Goal: Task Accomplishment & Management: Manage account settings

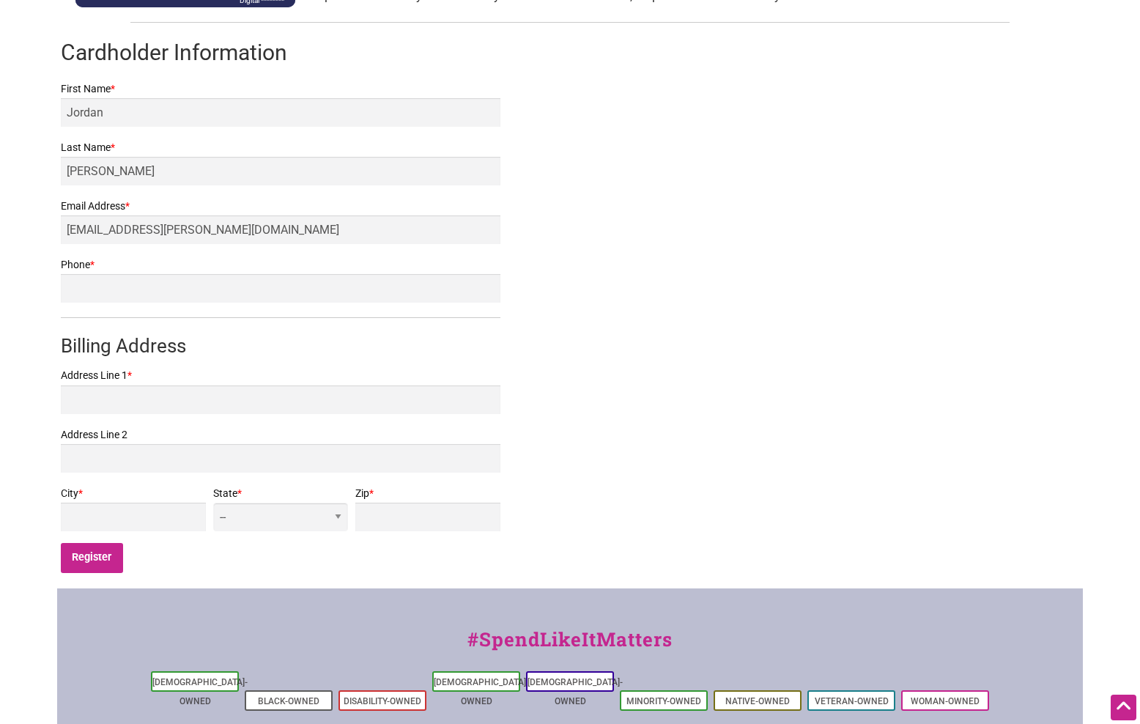
scroll to position [248, 0]
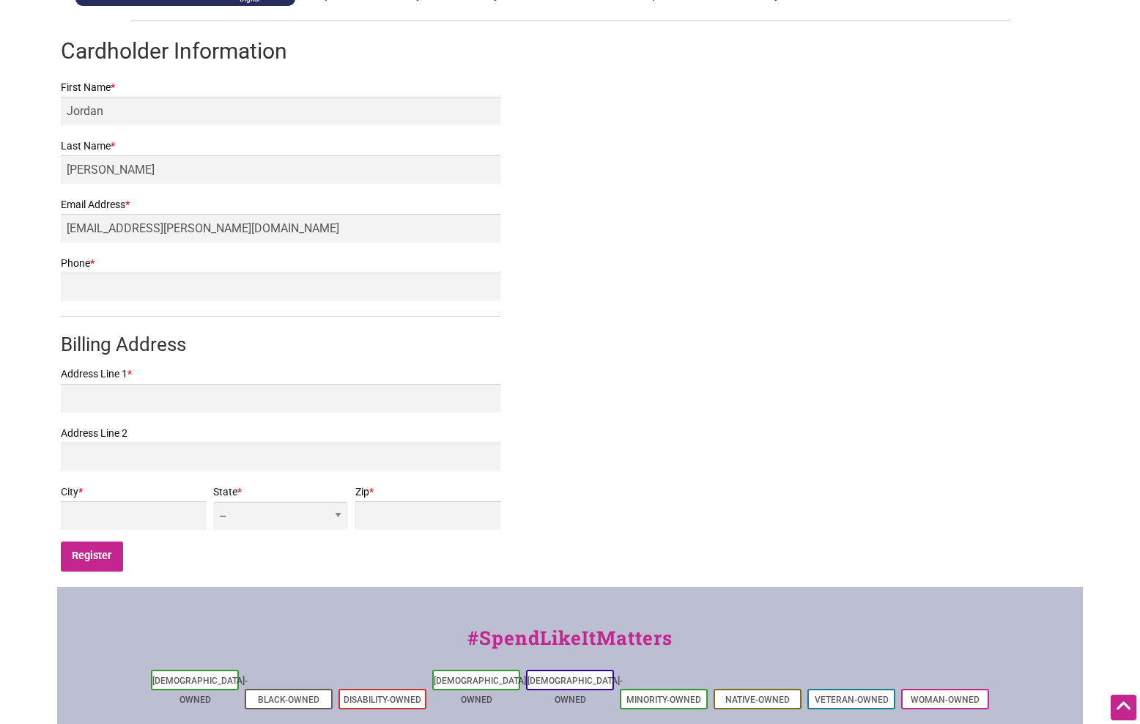
click at [214, 383] on label "Address Line 1 *" at bounding box center [281, 374] width 440 height 18
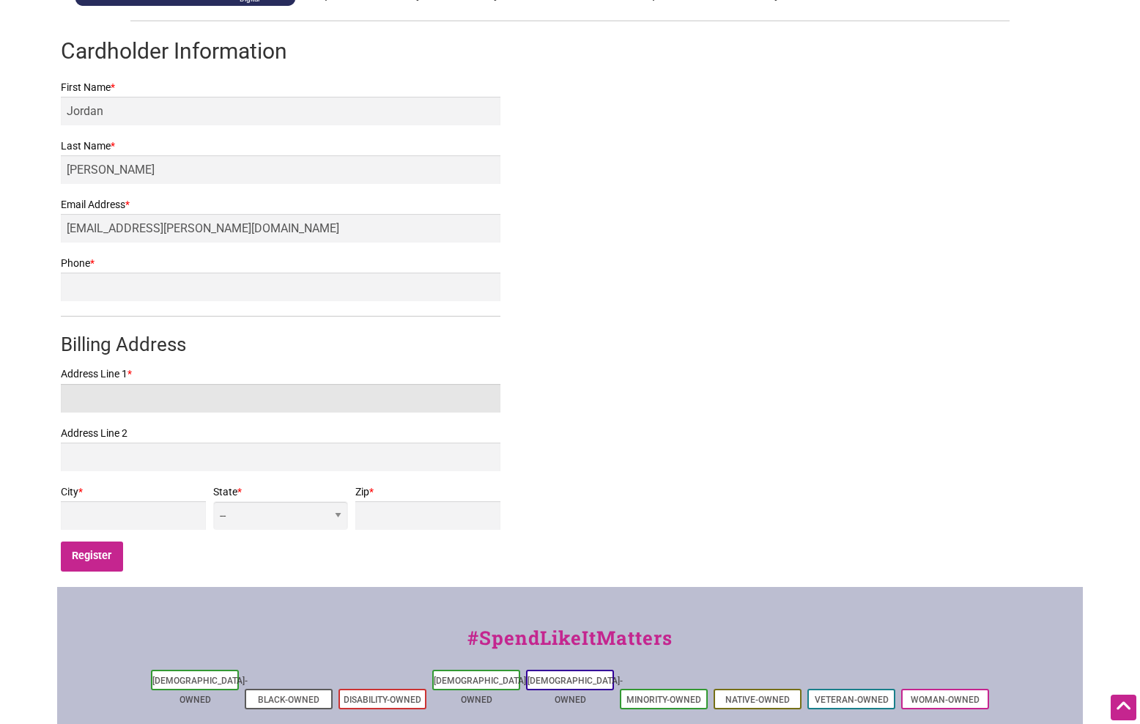
click at [214, 384] on input "Address Line 1 *" at bounding box center [281, 398] width 440 height 29
click at [180, 400] on input "Address Line 1 *" at bounding box center [281, 398] width 440 height 29
type input "1113 Vandalia Ave"
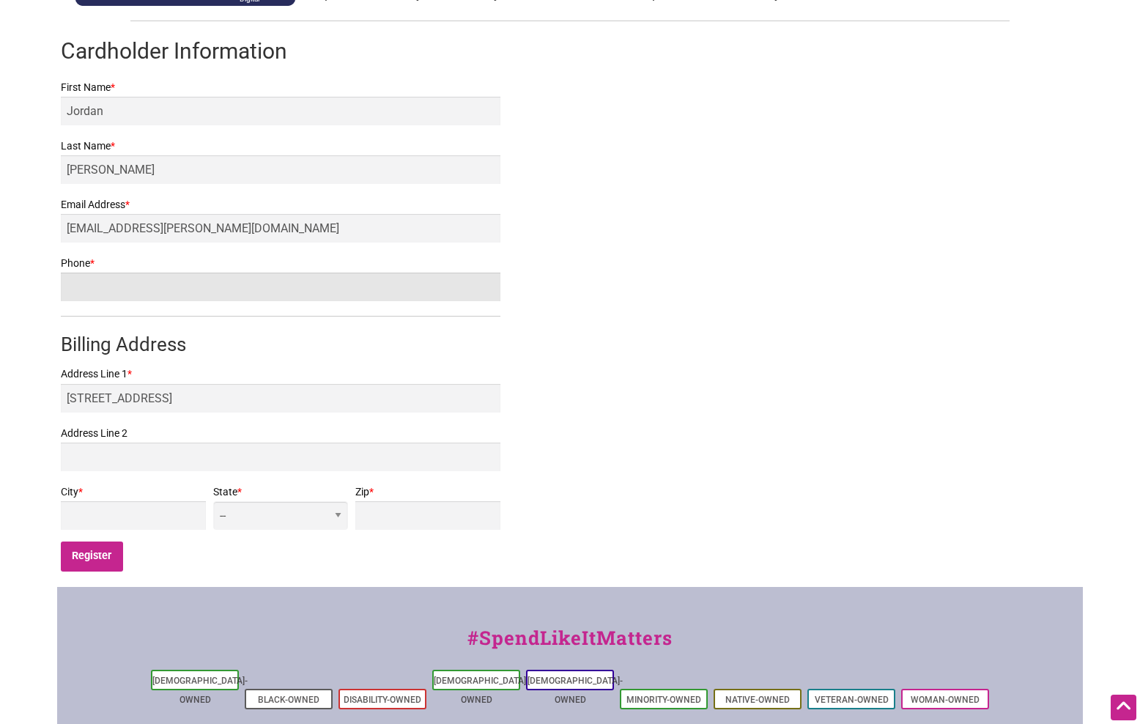
type input "2069201275"
type input "BREMERTON"
select select "WA"
type input "98310"
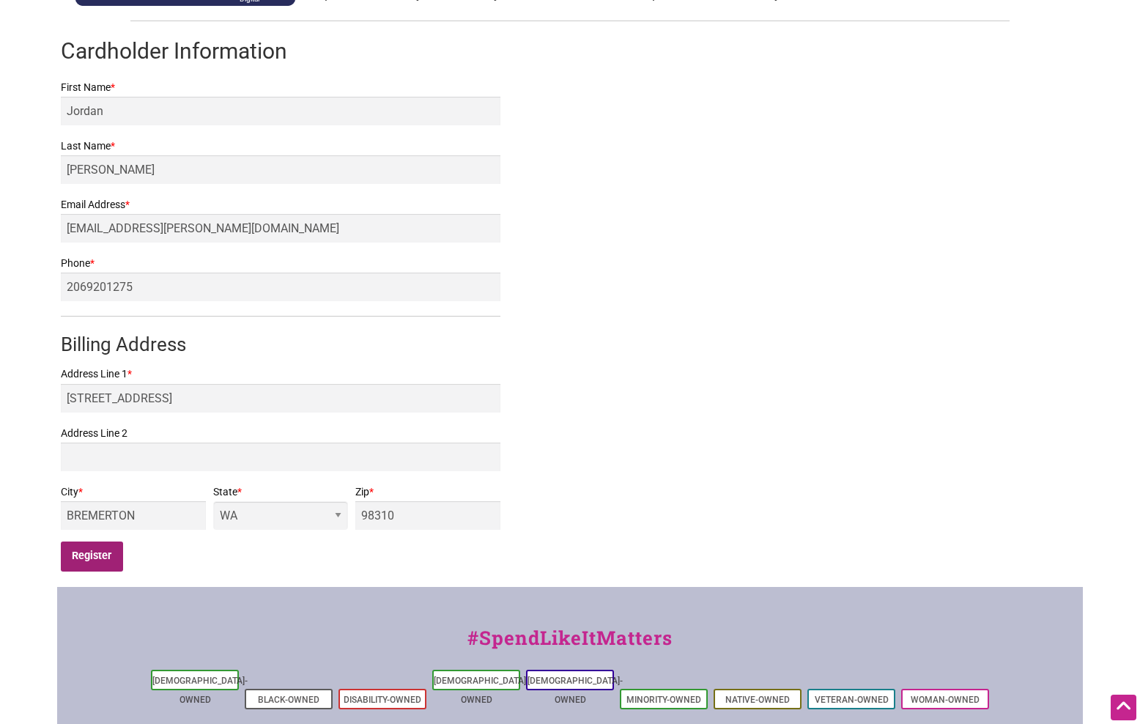
click at [108, 566] on input "Register" at bounding box center [92, 557] width 62 height 30
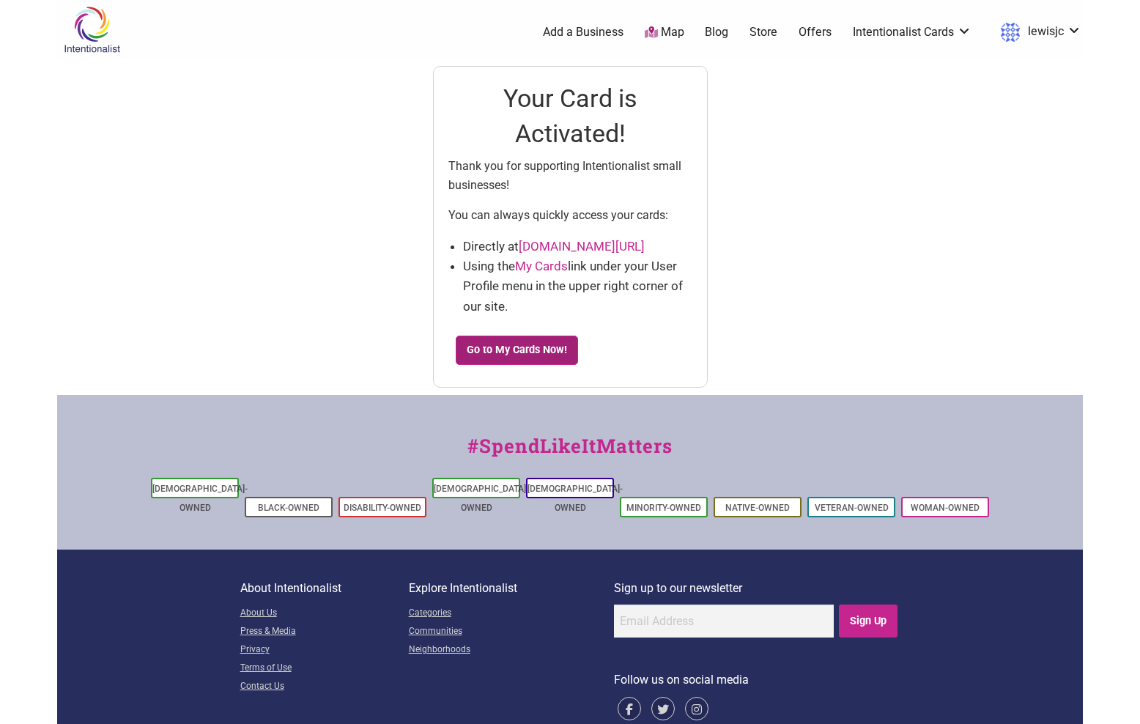
click at [539, 350] on link "Go to My Cards Now!" at bounding box center [517, 350] width 123 height 29
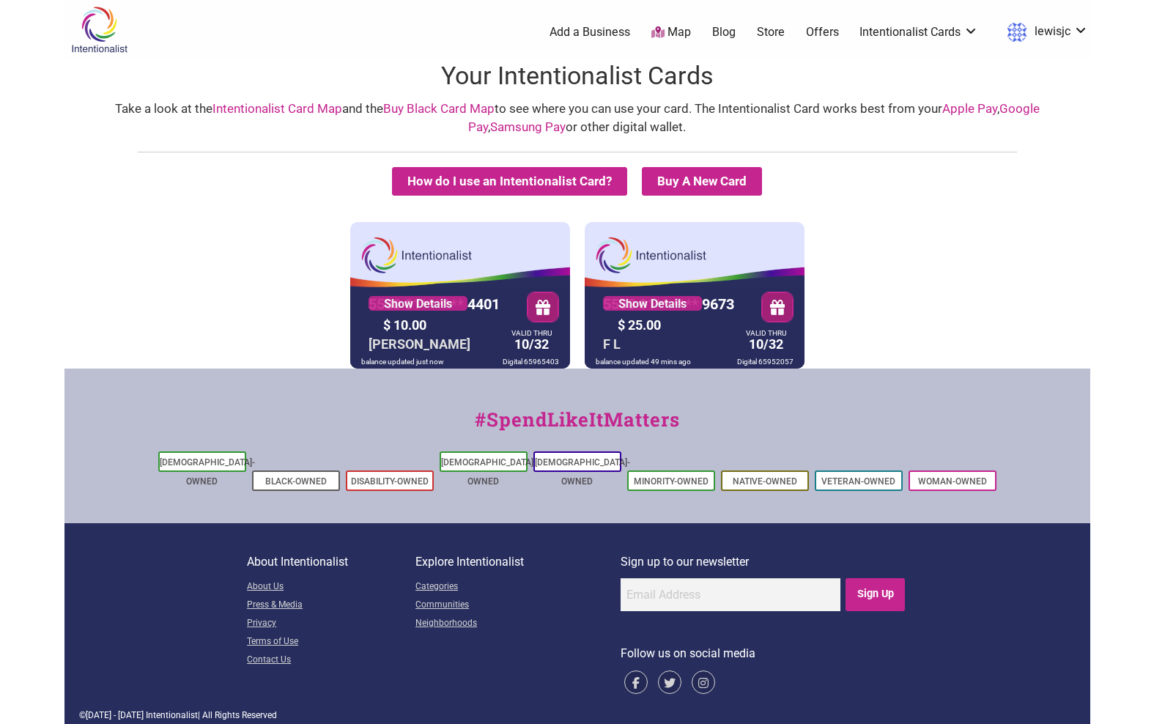
click at [684, 335] on div "$ 25.00" at bounding box center [676, 325] width 125 height 23
click at [687, 24] on link "Map" at bounding box center [671, 32] width 40 height 17
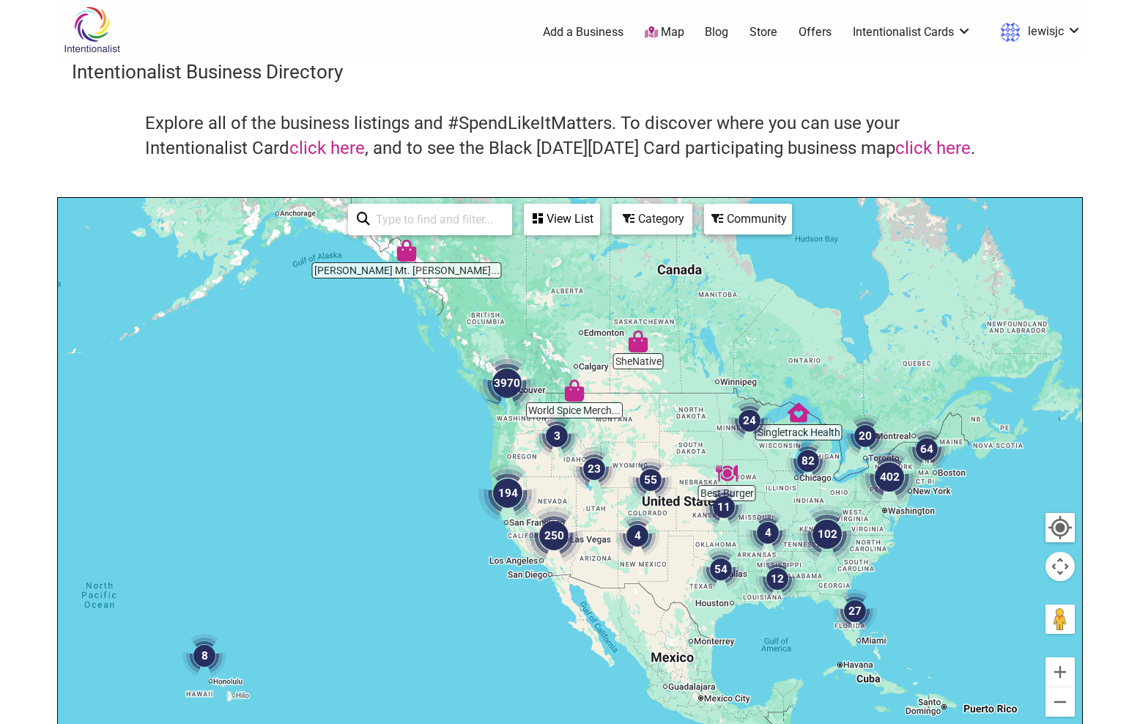
click at [1051, 528] on div at bounding box center [1060, 527] width 26 height 26
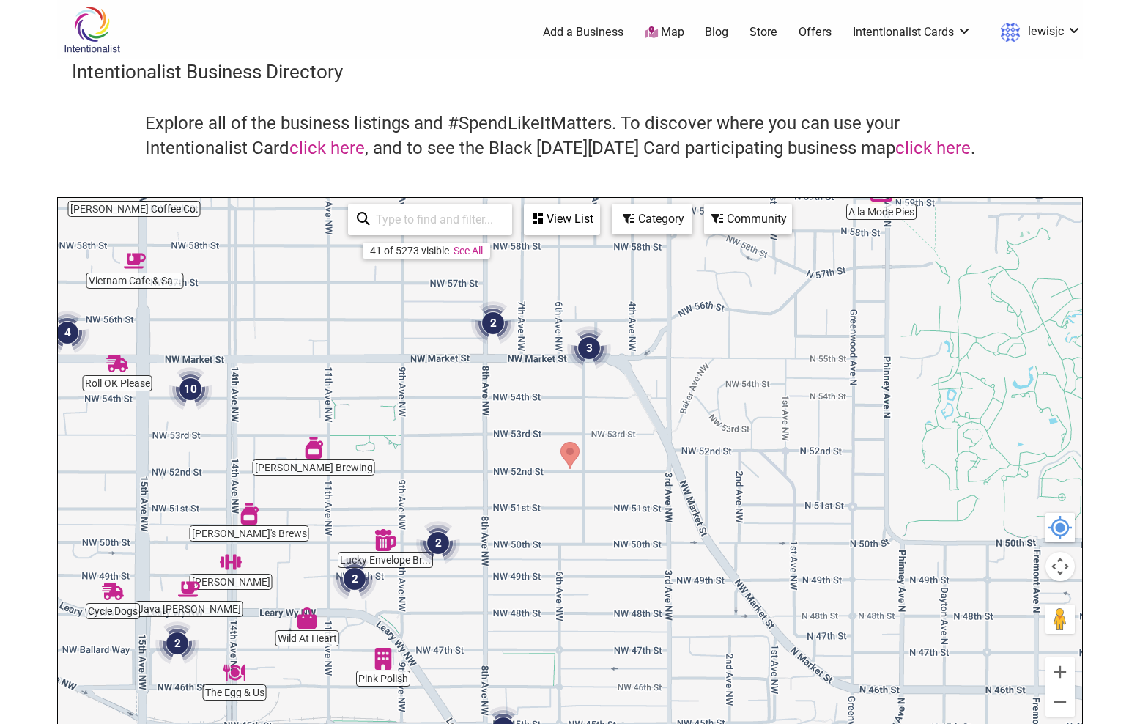
click at [586, 354] on img "3" at bounding box center [589, 348] width 44 height 44
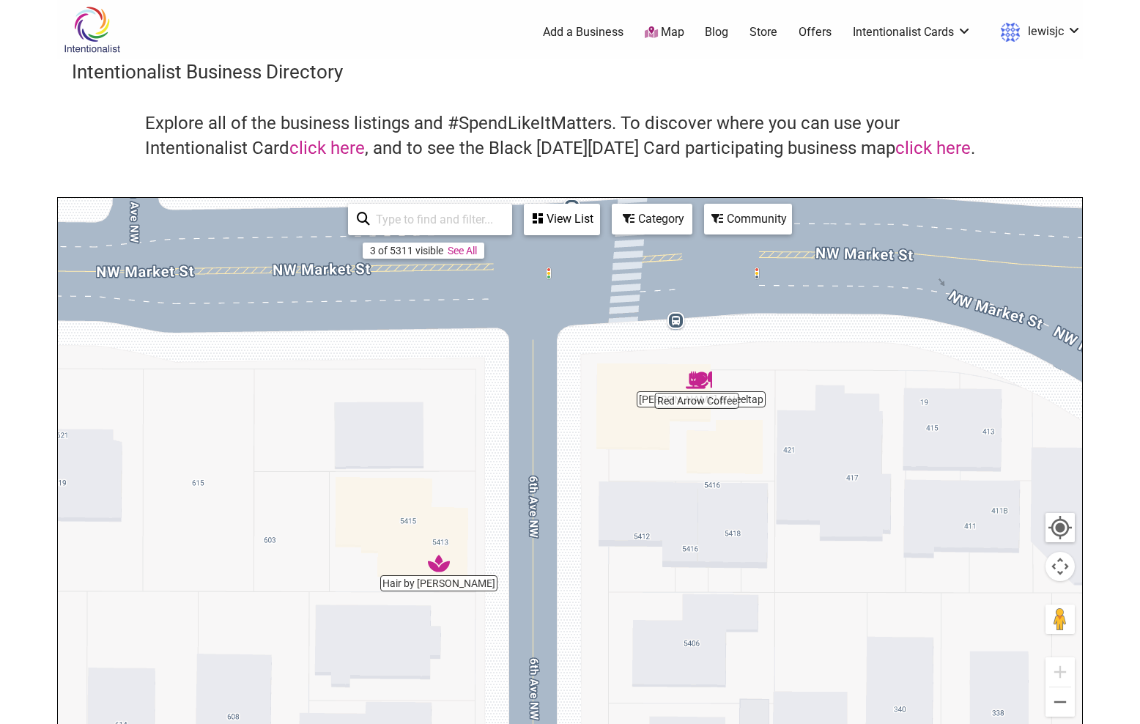
click at [693, 391] on img "Red Arrow Coffee" at bounding box center [697, 381] width 22 height 22
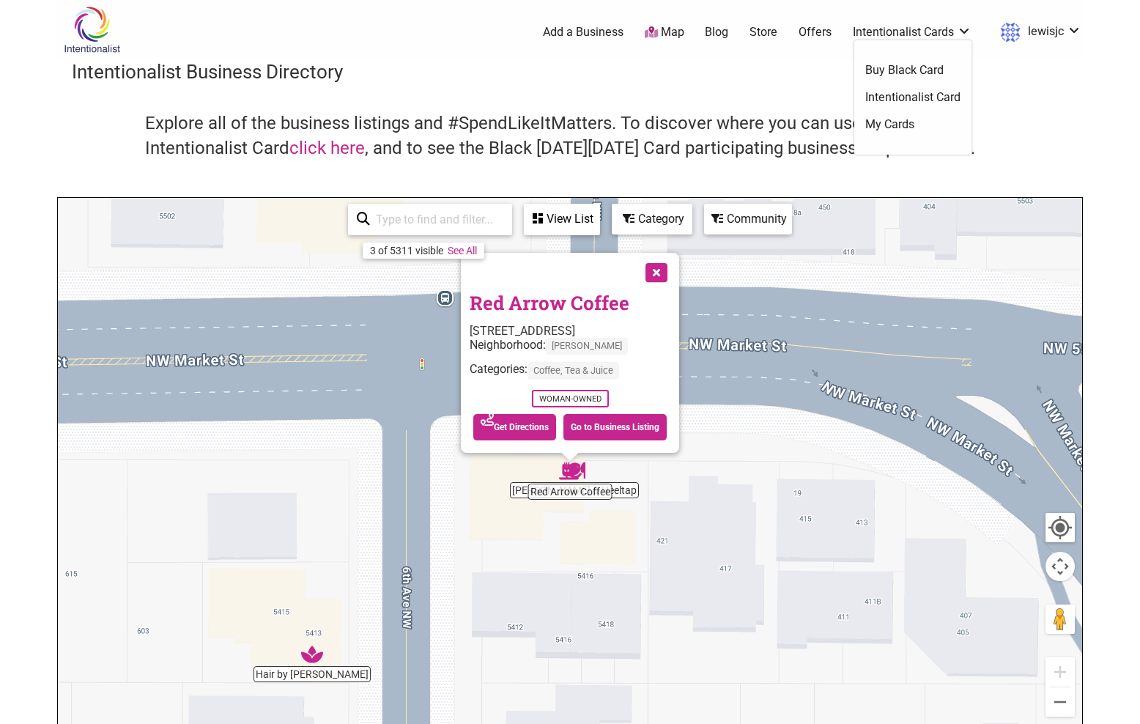
click at [915, 125] on link "My Cards" at bounding box center [912, 125] width 95 height 16
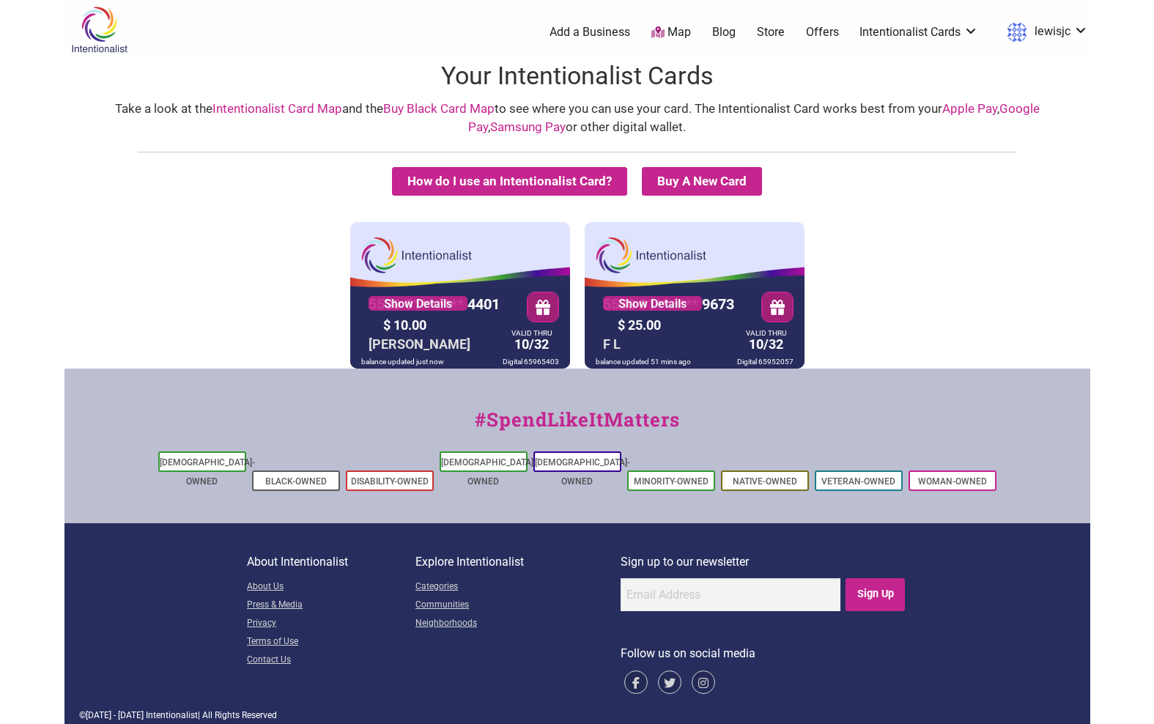
click at [969, 111] on link "Apple Pay" at bounding box center [969, 108] width 55 height 15
click at [573, 177] on button "How do I use an Intentionalist Card?" at bounding box center [509, 181] width 235 height 29
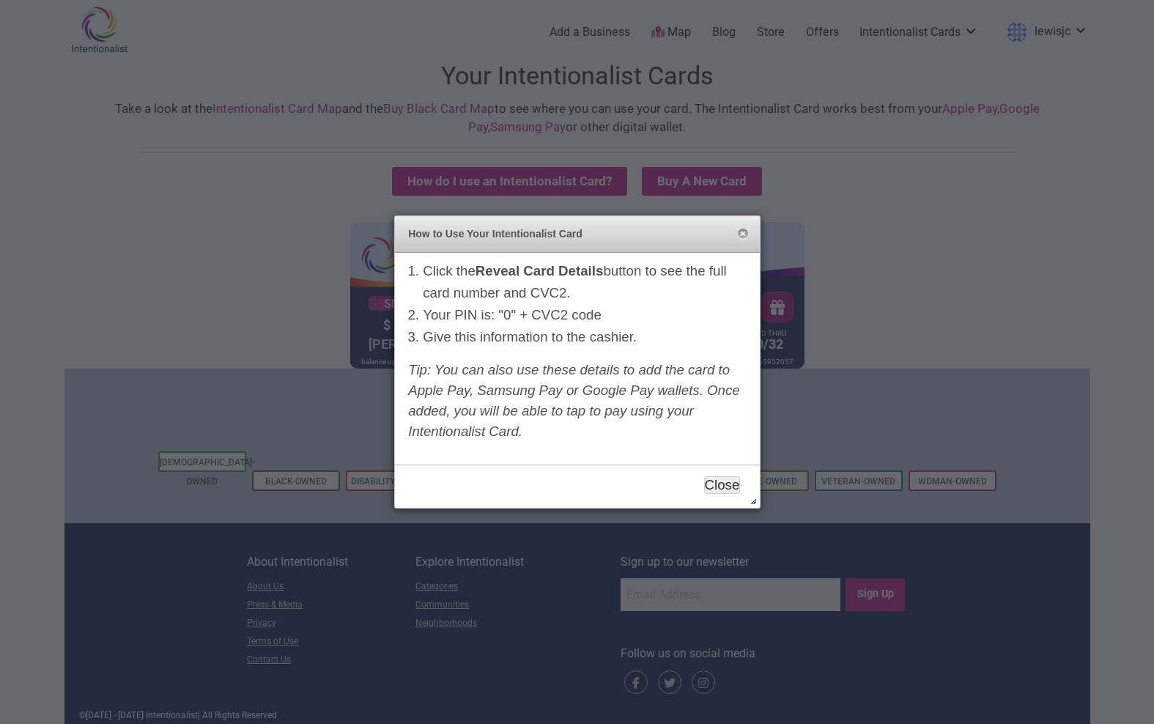
click at [722, 484] on button "Close" at bounding box center [722, 485] width 37 height 18
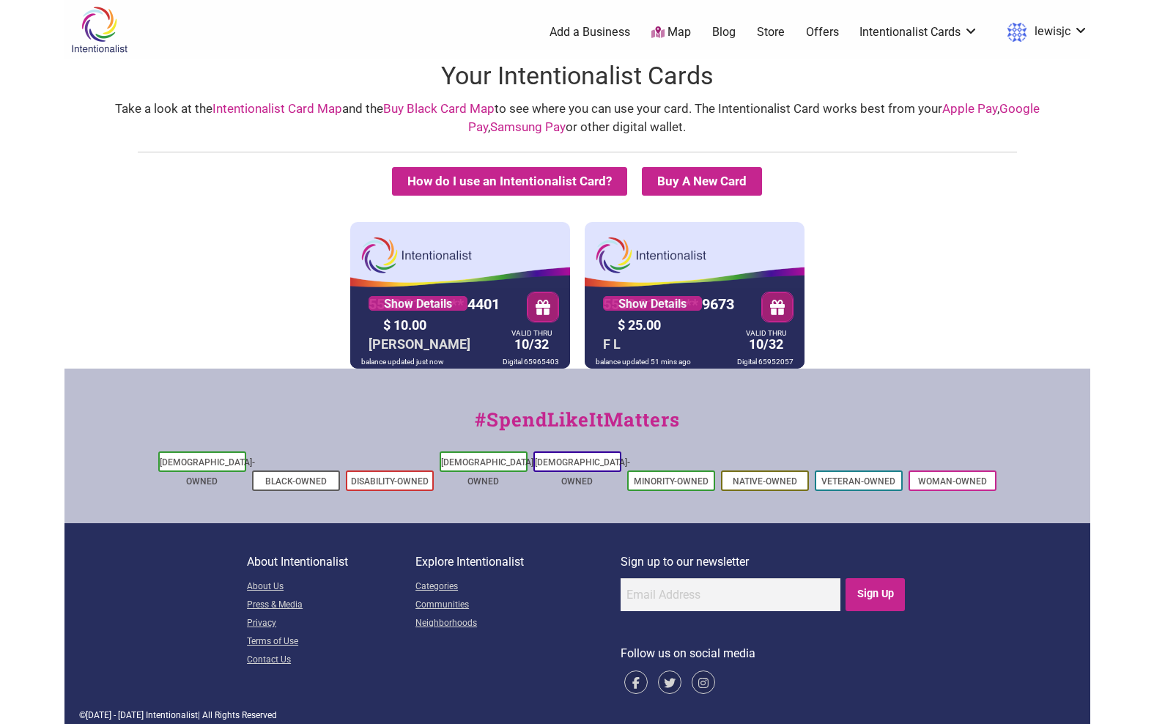
click at [725, 332] on div "$ 25.00" at bounding box center [676, 325] width 125 height 23
click at [685, 303] on link "Show Details" at bounding box center [652, 303] width 99 height 15
